Goal: Transaction & Acquisition: Purchase product/service

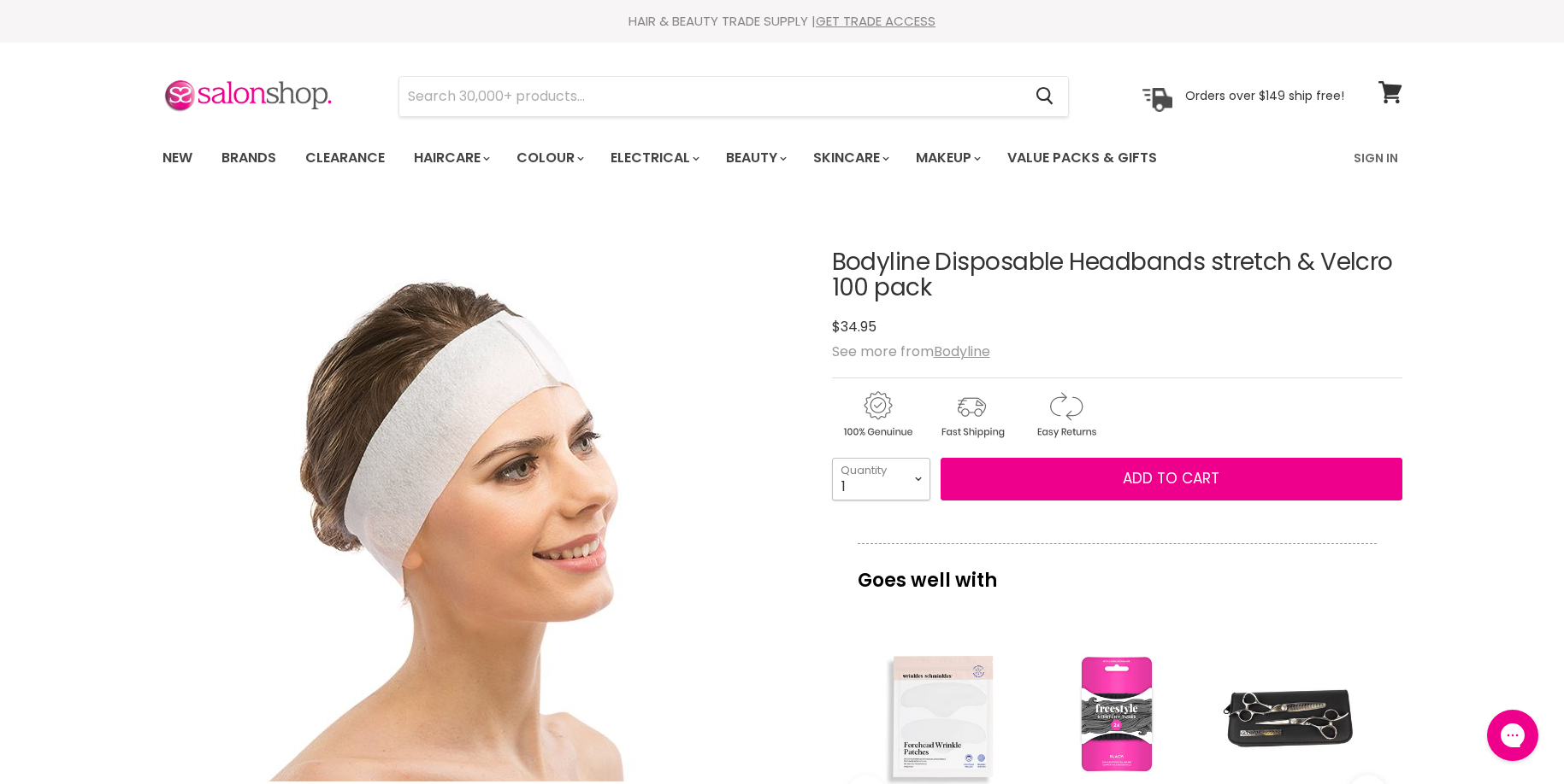
click at [914, 474] on select "1 2 3 4 5 6 7 8 9 10+" at bounding box center [881, 479] width 98 height 43
select select "8"
click at [832, 458] on select "1 2 3 4 5 6 7 8 9 10+" at bounding box center [881, 479] width 98 height 43
type input "8"
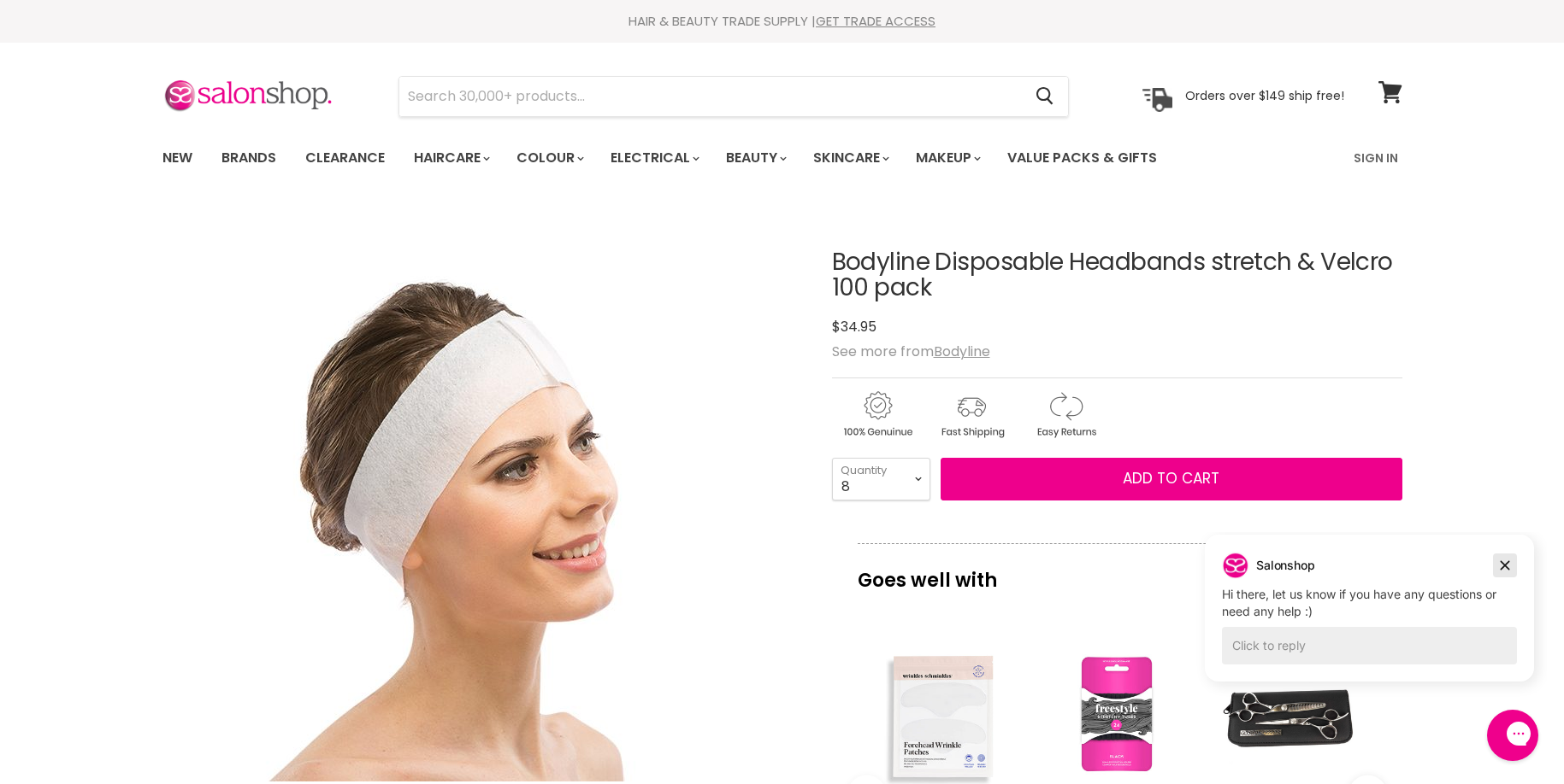
click at [1505, 566] on icon "Dismiss campaign" at bounding box center [1504, 565] width 9 height 9
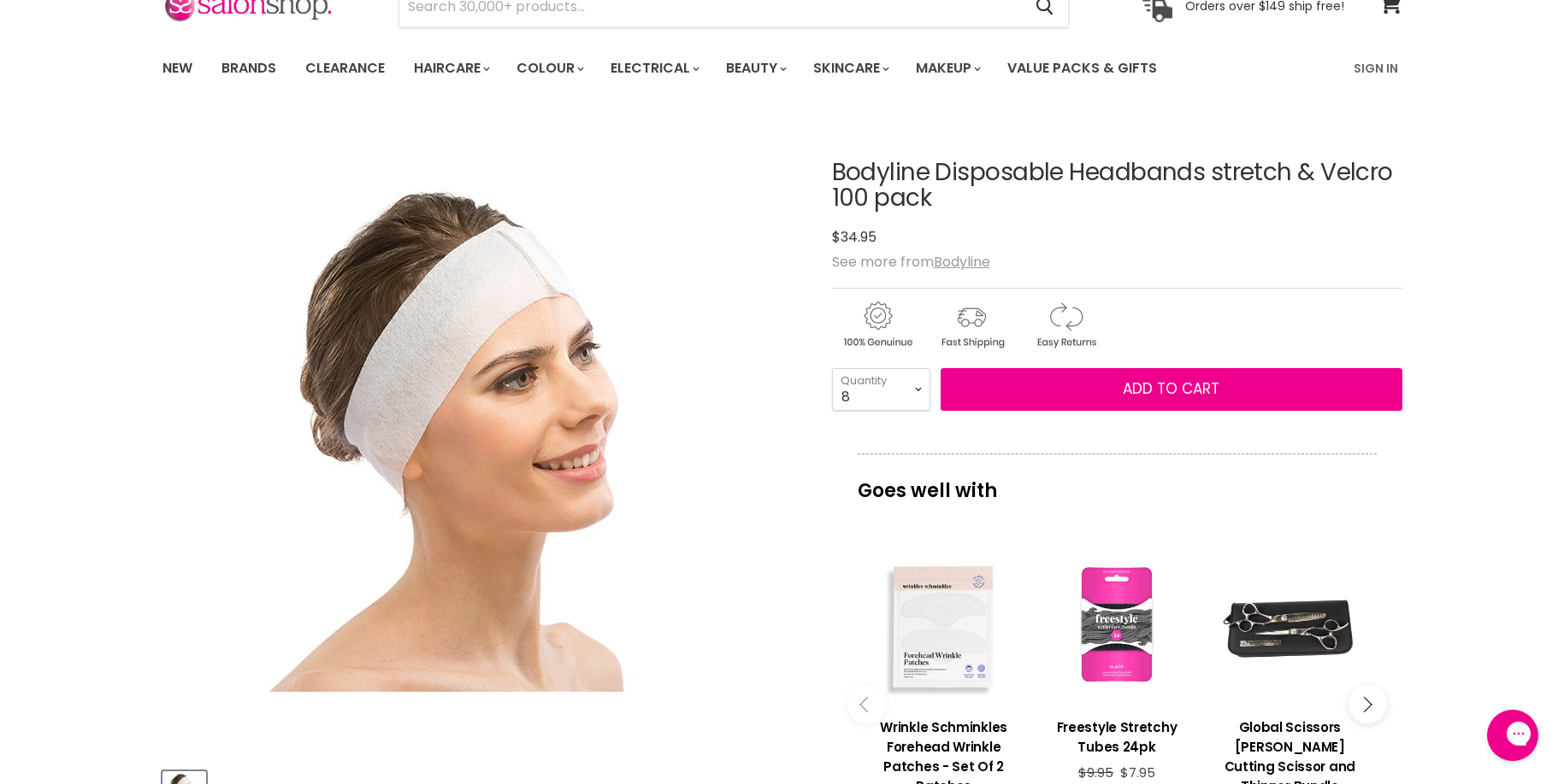
scroll to position [85, 0]
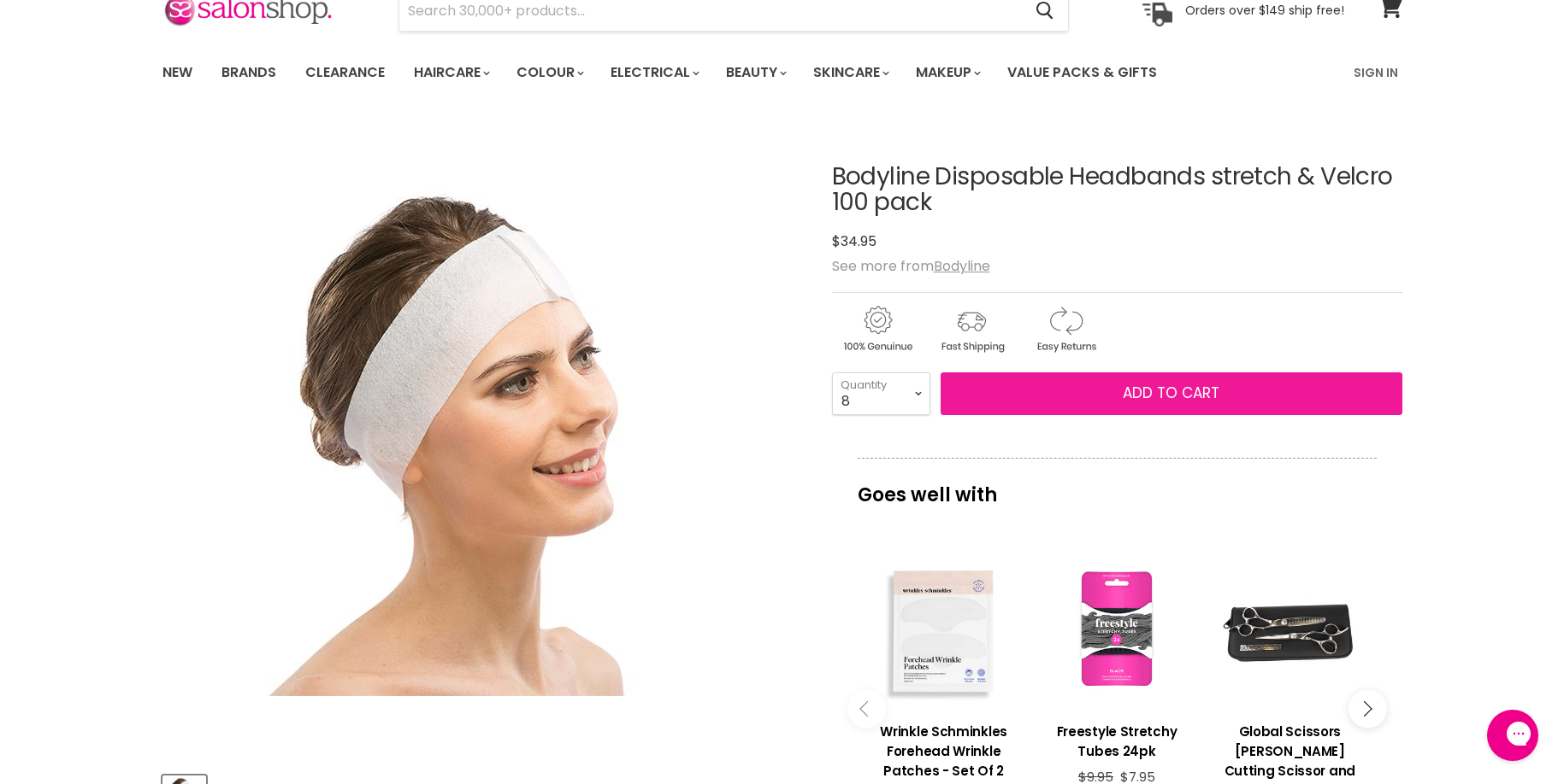
click at [1187, 397] on span "Add to cart" at bounding box center [1170, 392] width 96 height 21
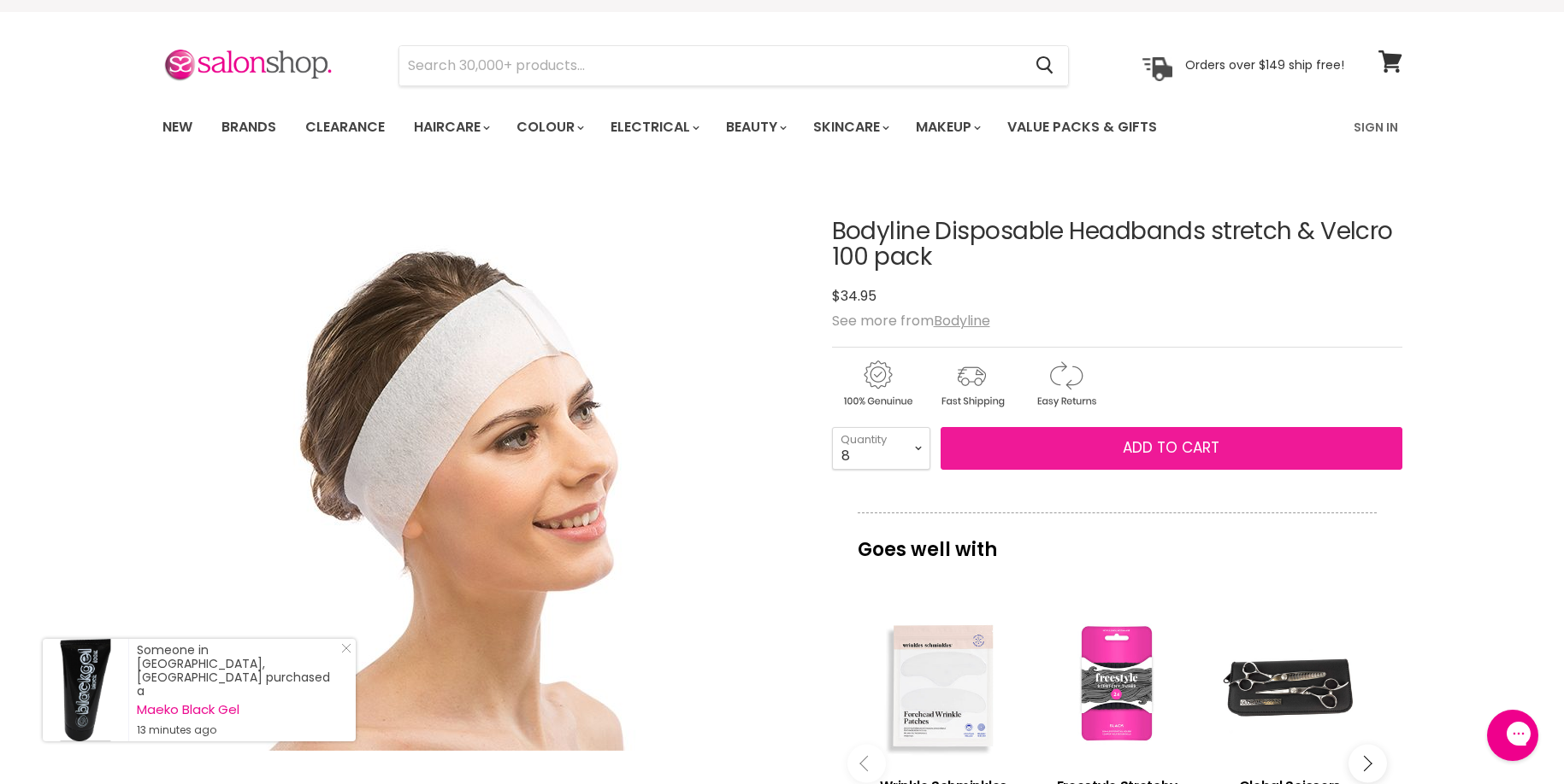
scroll to position [0, 0]
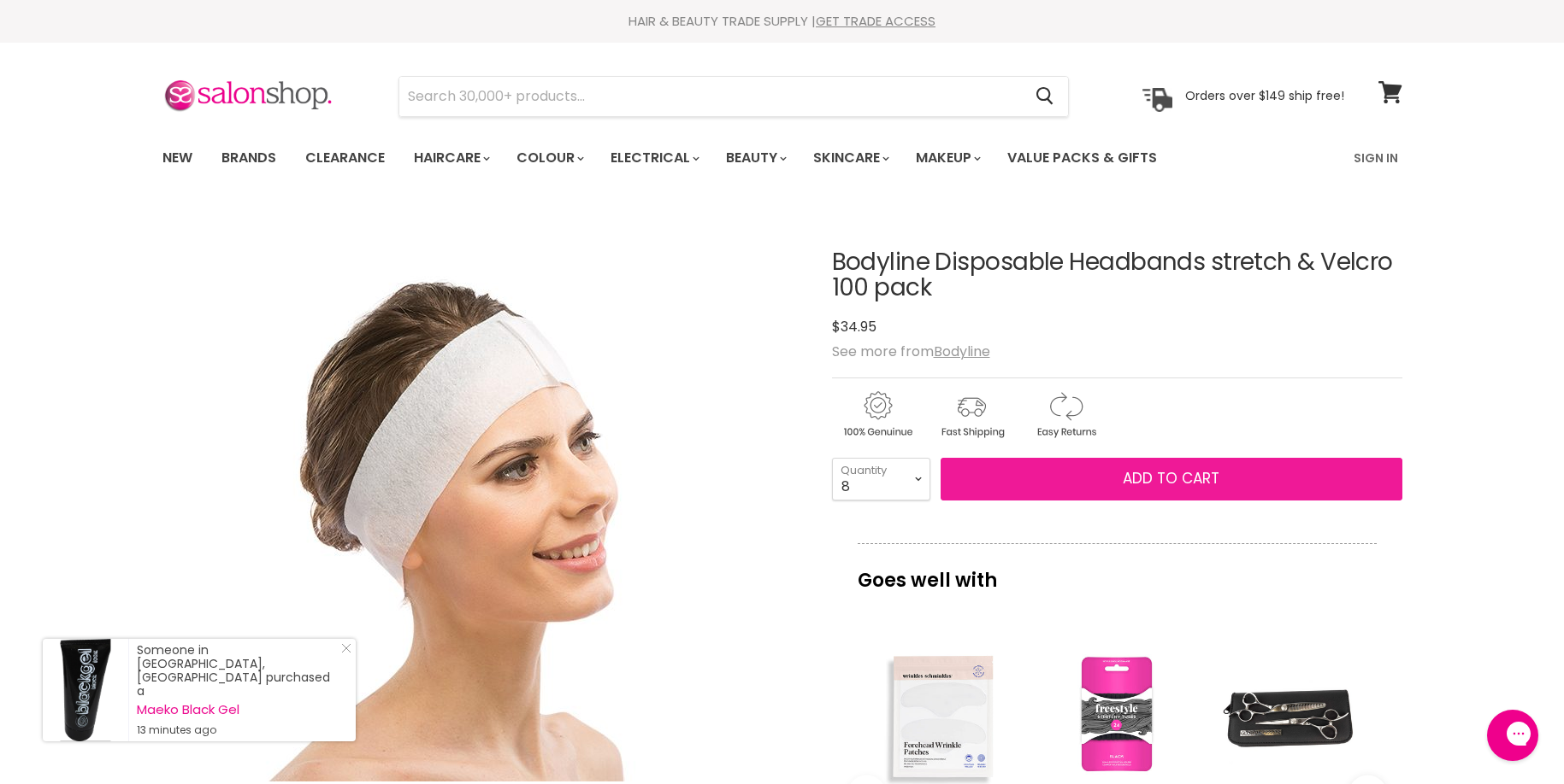
click at [1150, 477] on span "Add to cart" at bounding box center [1170, 478] width 96 height 21
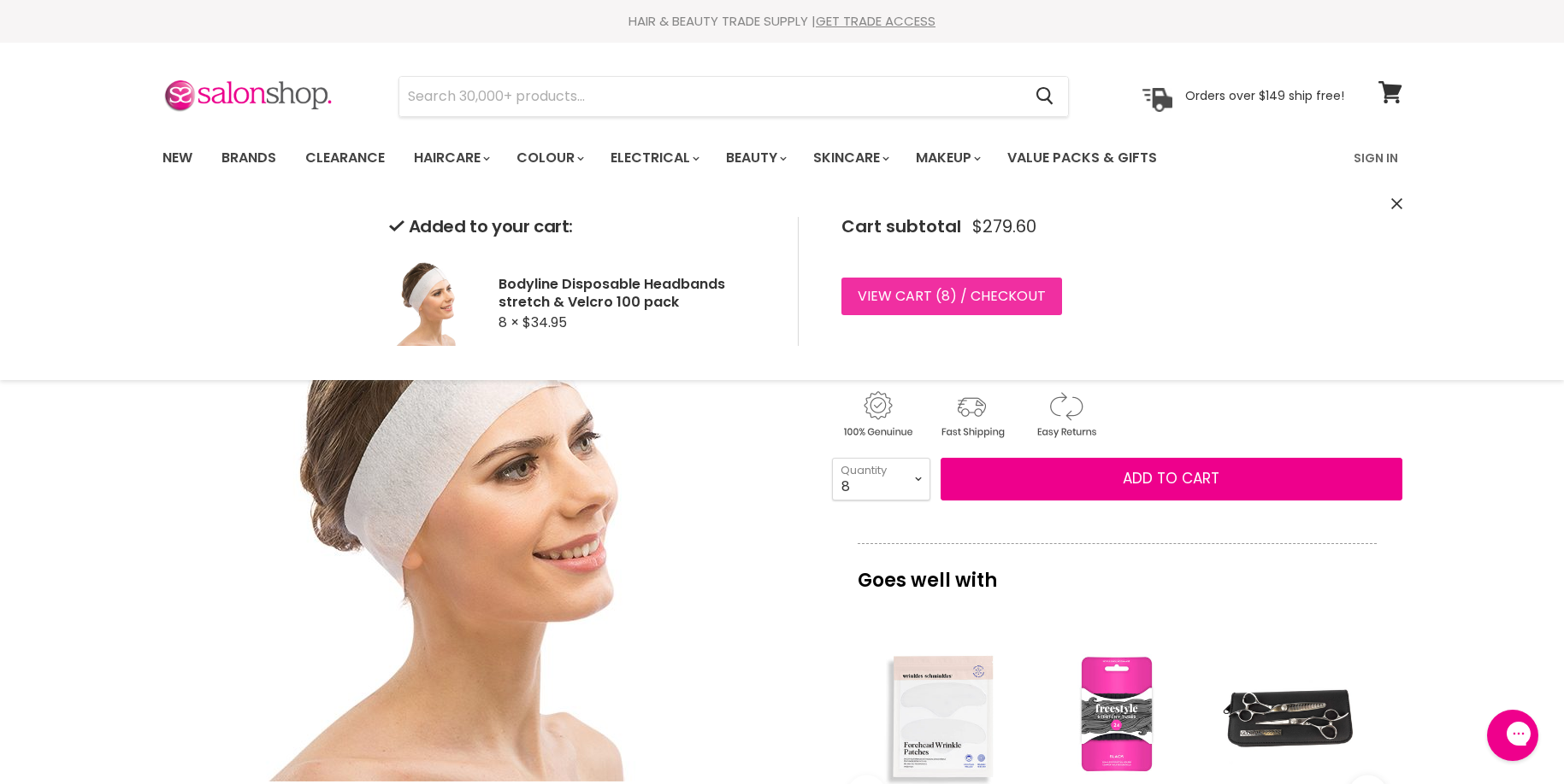
click at [877, 289] on link "View cart ( 8 ) / Checkout" at bounding box center [951, 296] width 220 height 38
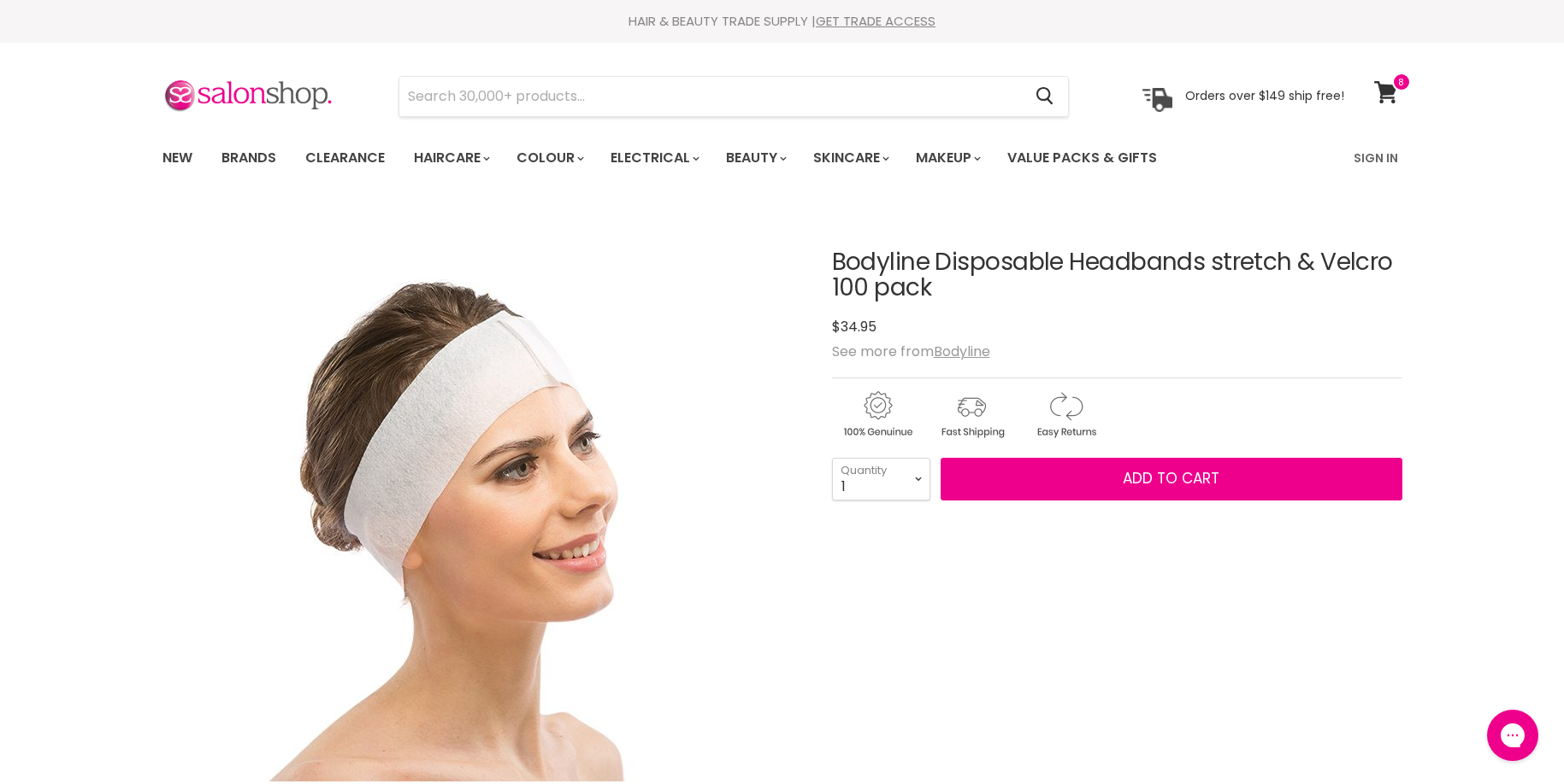
select select "2"
click at [832, 458] on select "1 2 3 4 5 6 7 8 9 10+" at bounding box center [881, 479] width 98 height 43
type input "2"
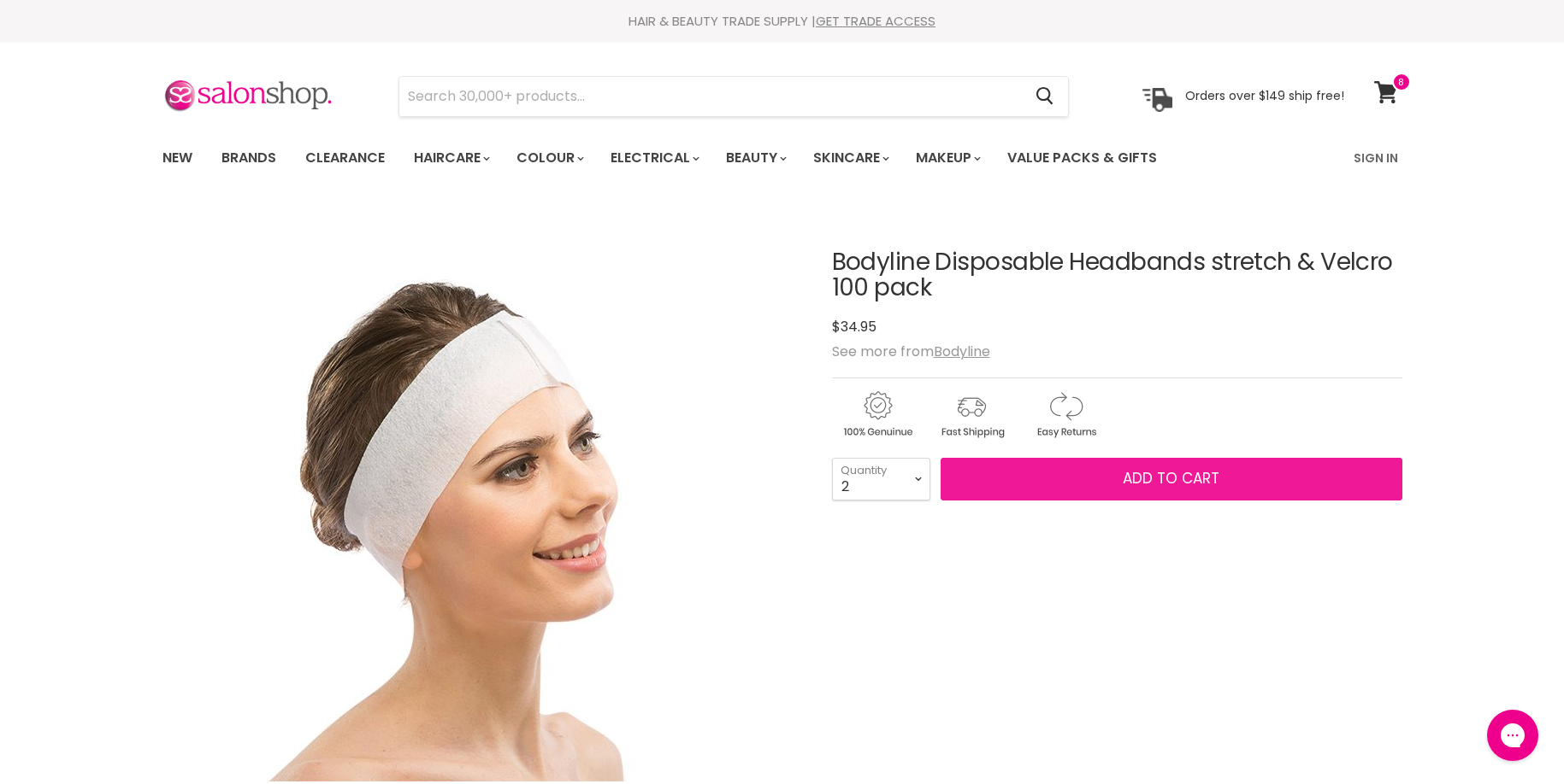
click at [1062, 479] on button "Add to cart" at bounding box center [1171, 479] width 462 height 43
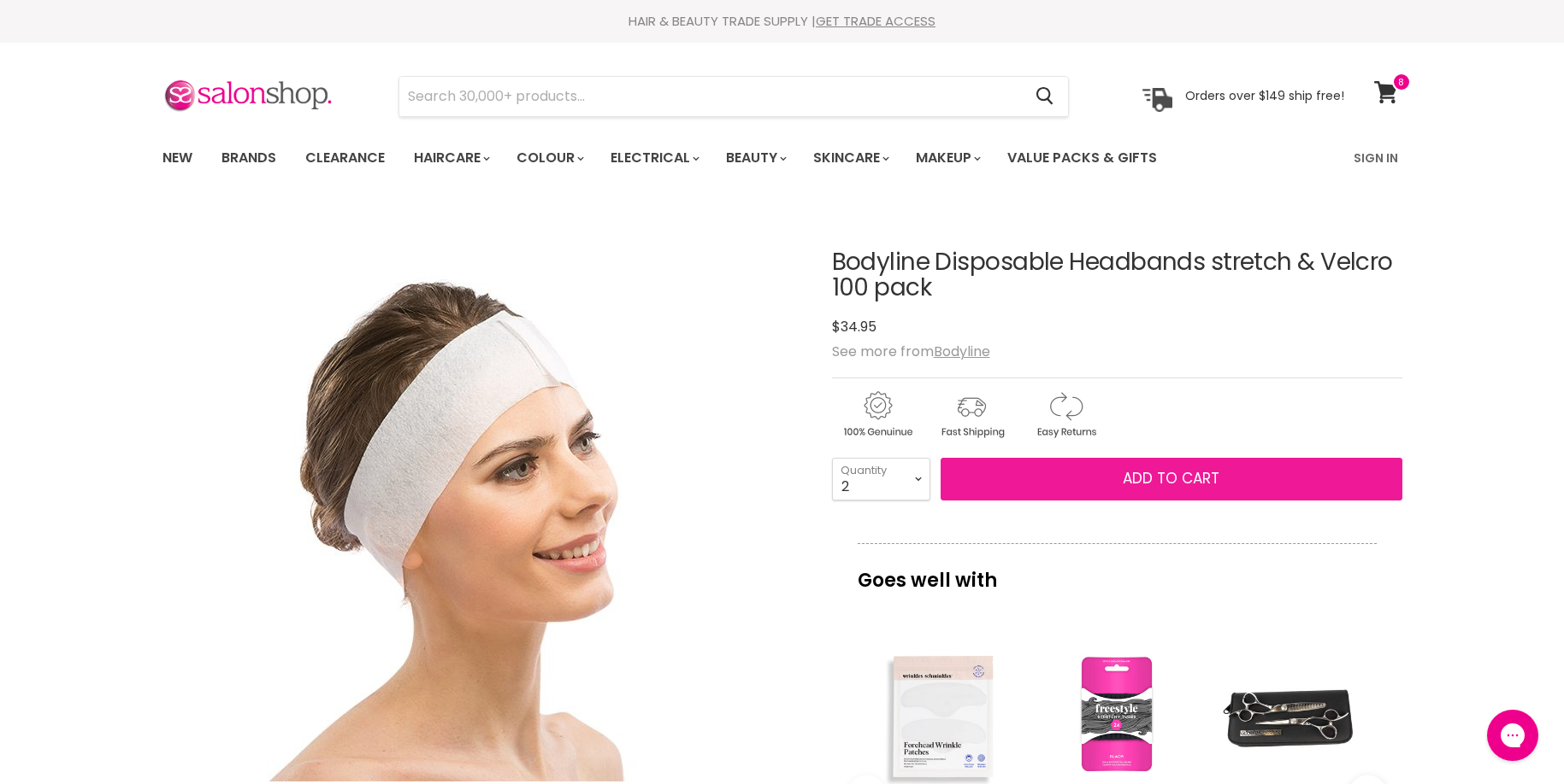
click at [1165, 481] on span "Add to cart" at bounding box center [1170, 478] width 96 height 21
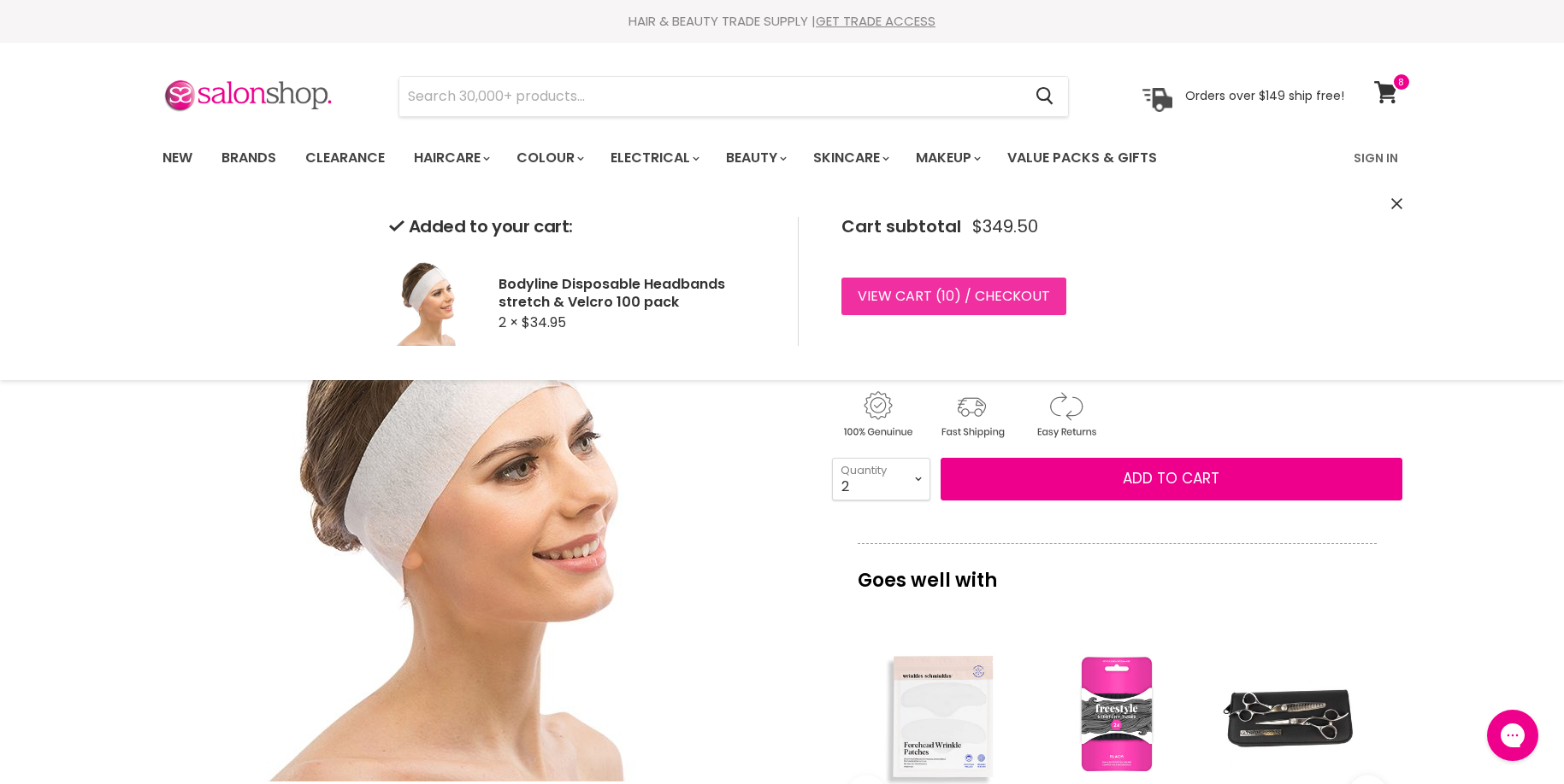
click at [1000, 296] on link "View cart ( 10 ) / Checkout" at bounding box center [953, 296] width 225 height 38
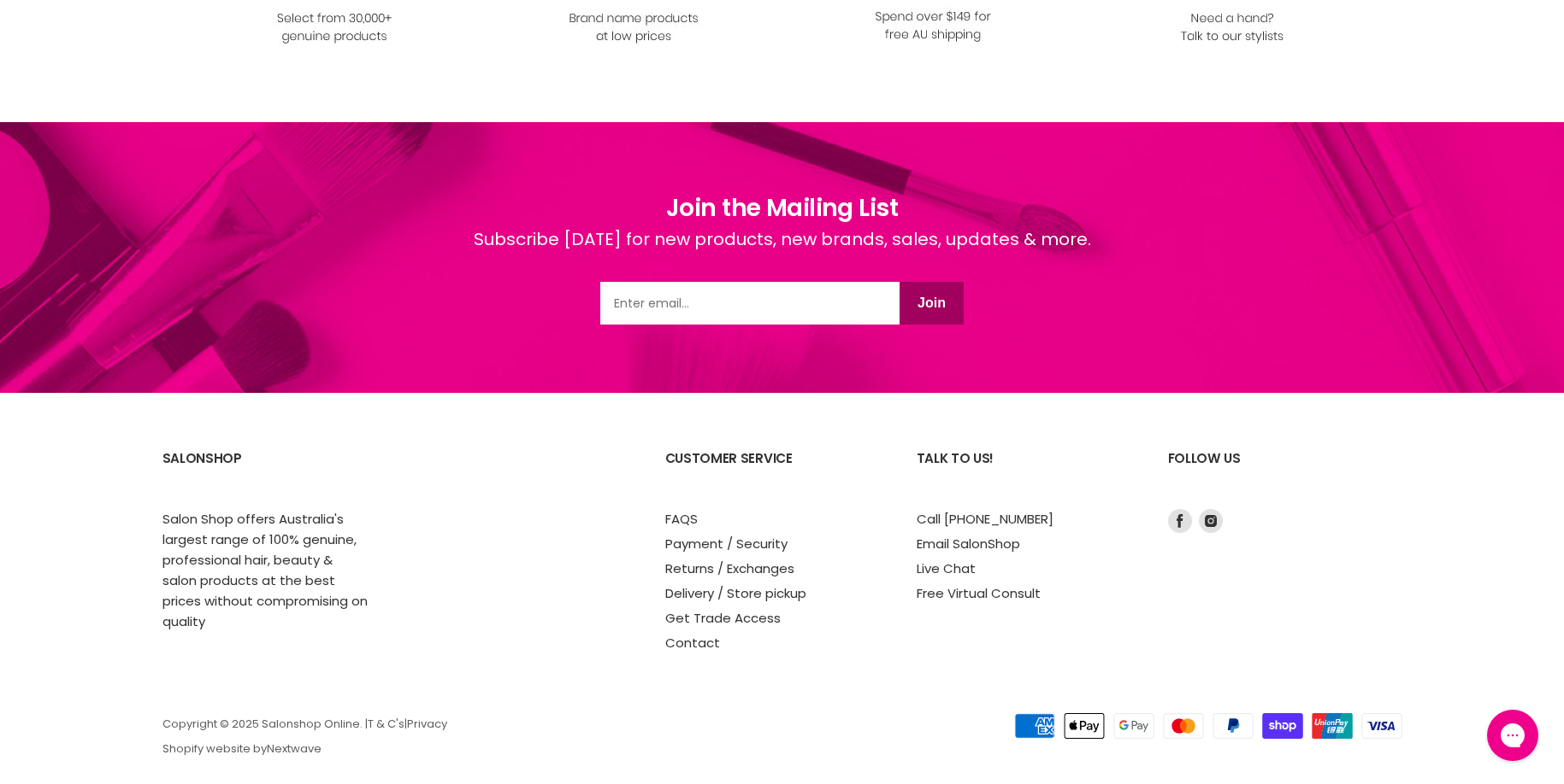
scroll to position [2201, 0]
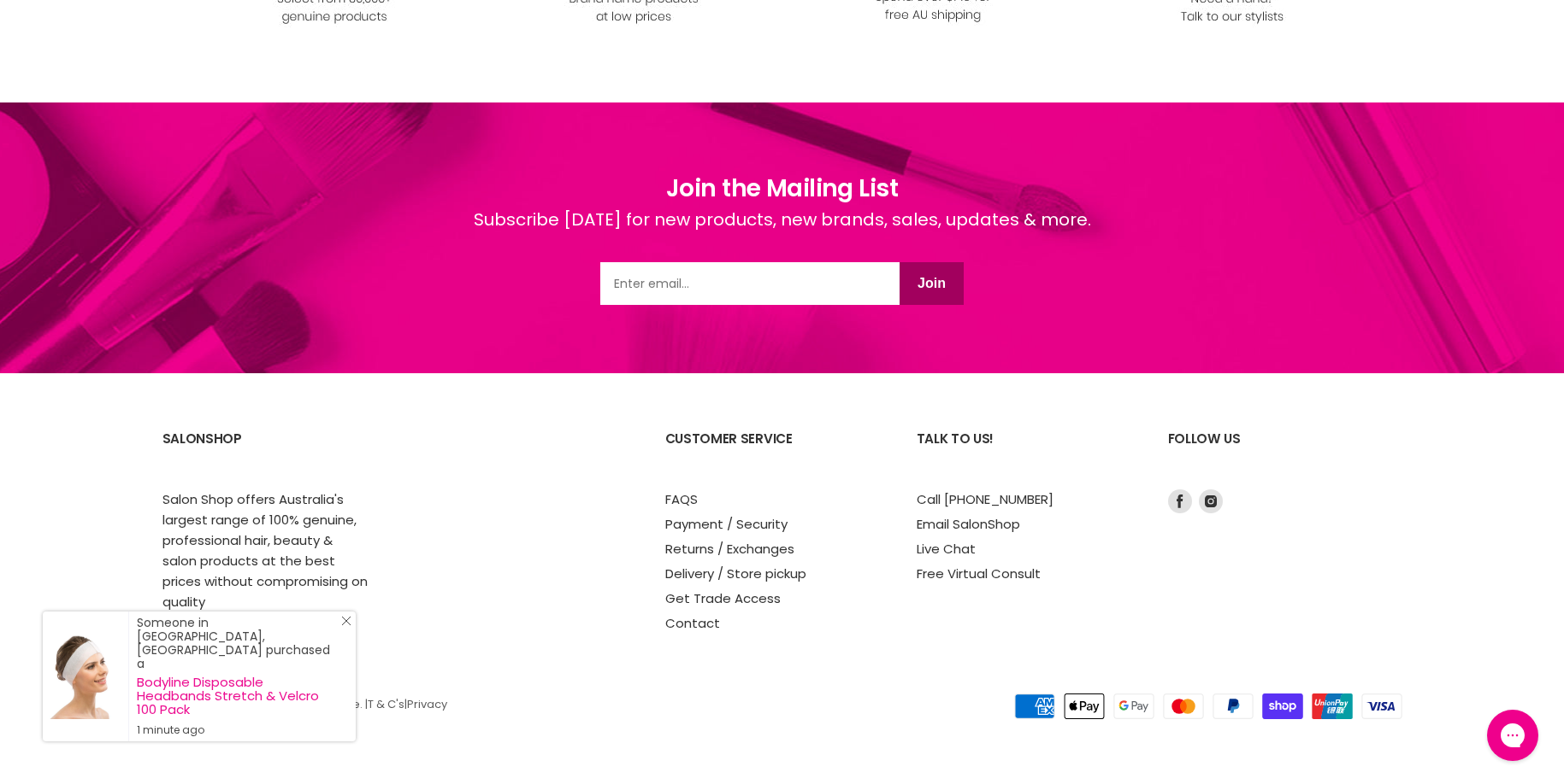
click at [344, 626] on icon "Close Icon" at bounding box center [346, 621] width 10 height 10
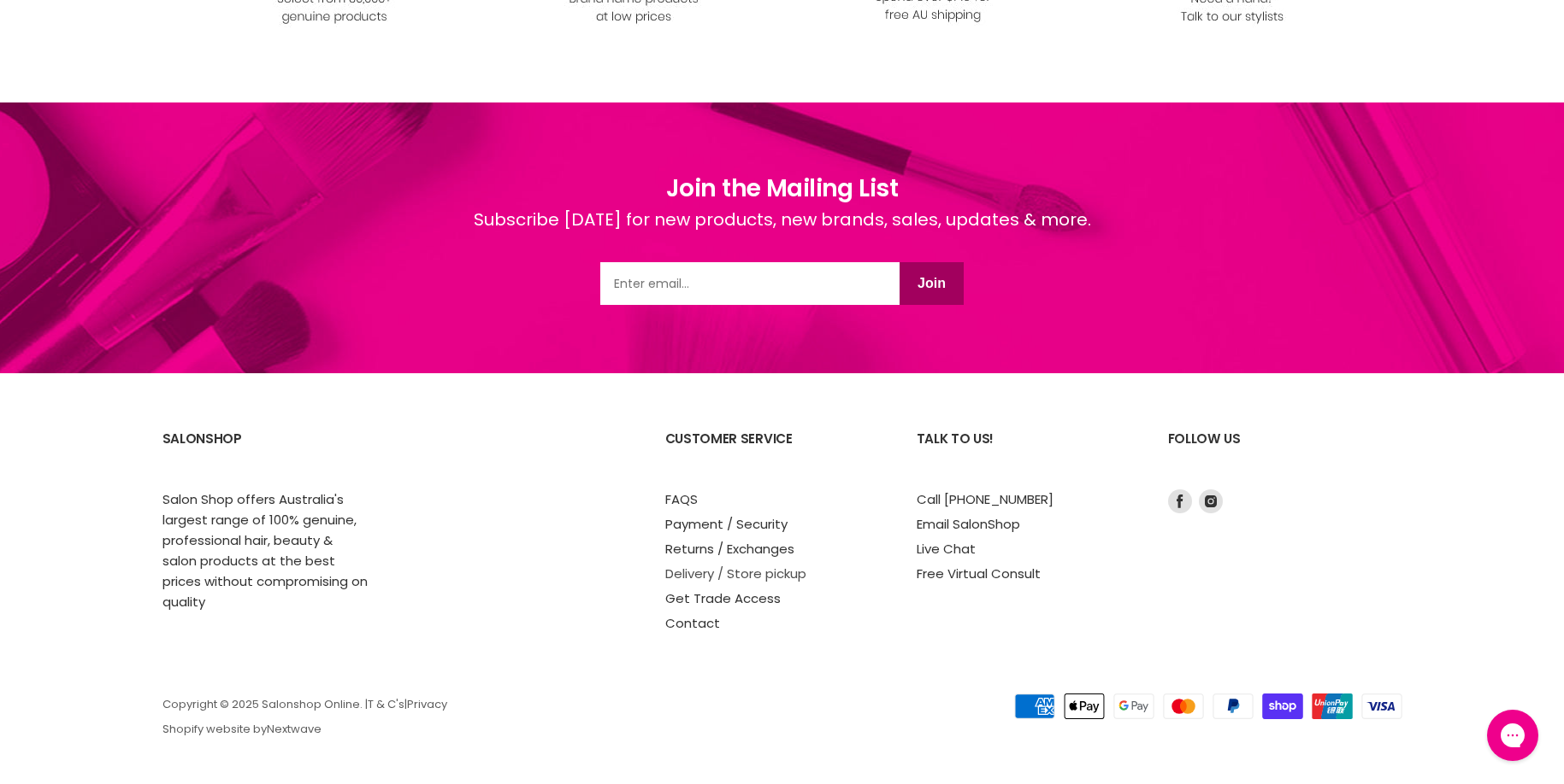
click at [692, 576] on link "Delivery / Store pickup" at bounding box center [736, 574] width 141 height 18
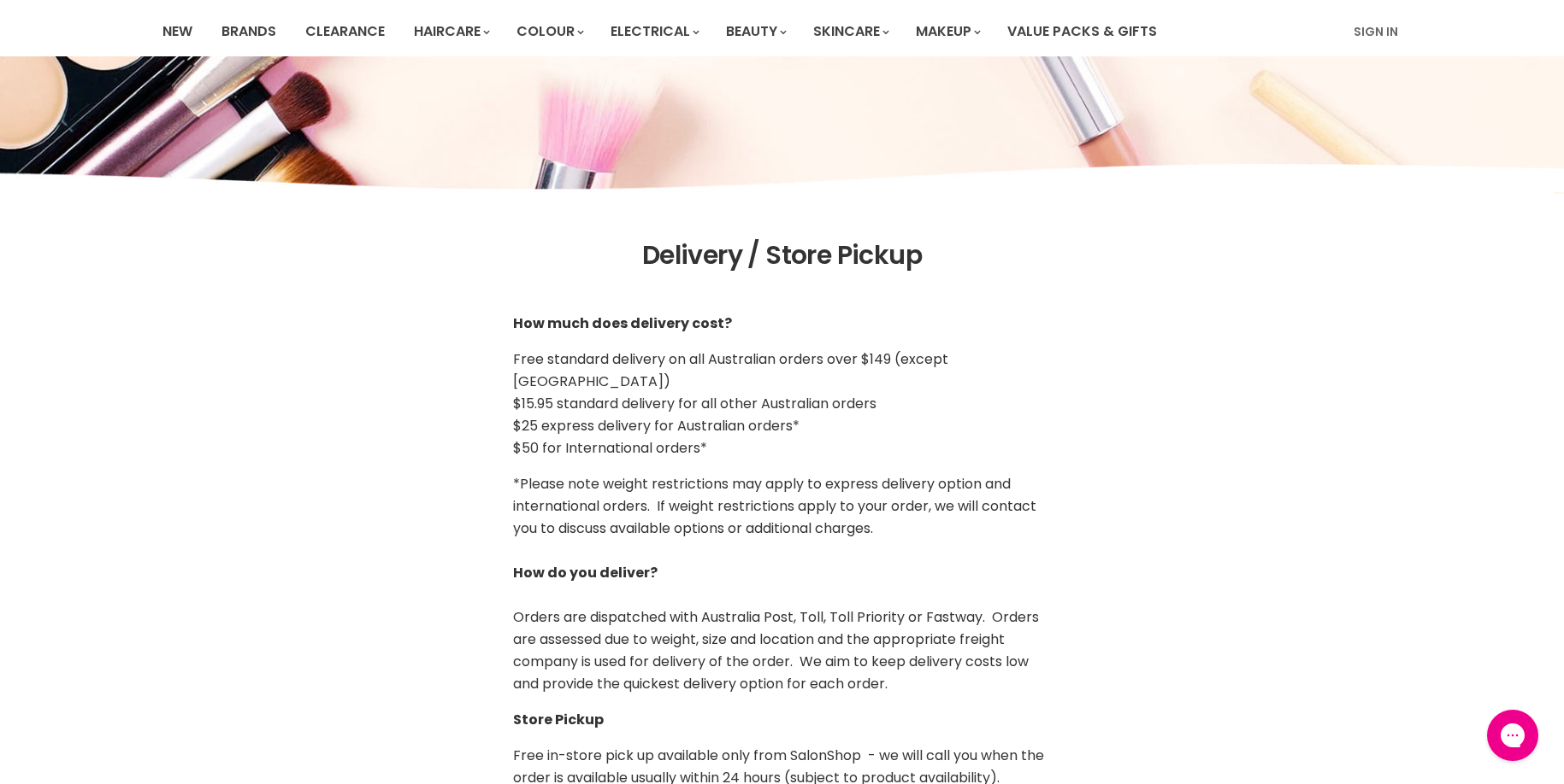
scroll to position [342, 0]
